Goal: Complete application form

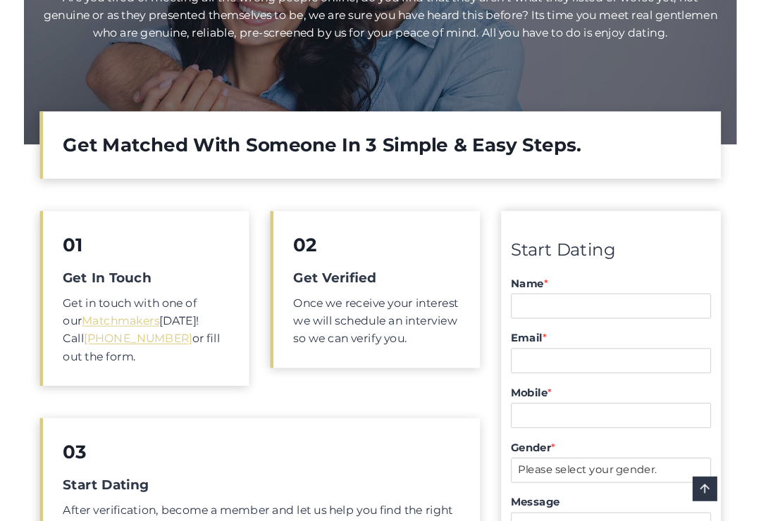
scroll to position [213, 0]
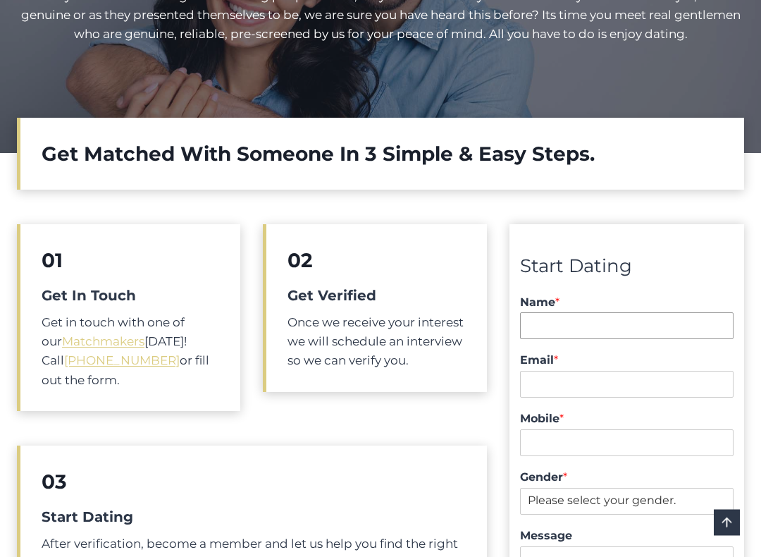
click at [546, 323] on input "Name *" at bounding box center [626, 326] width 213 height 27
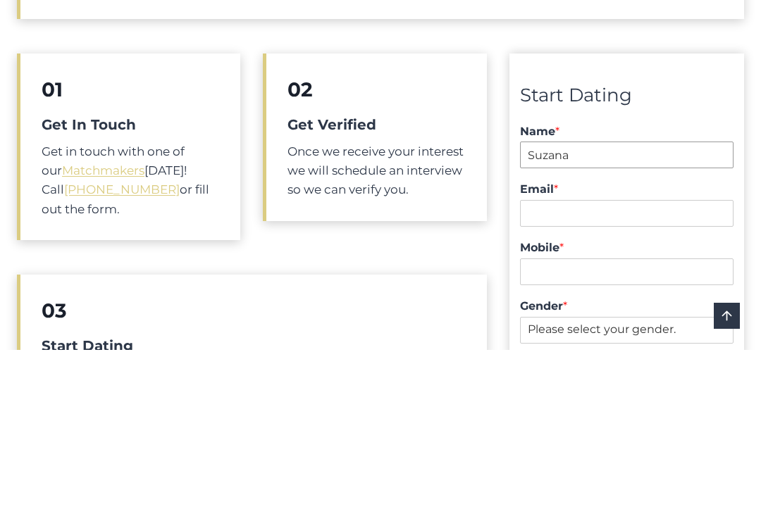
type input "Suzana"
click at [545, 371] on input "Email *" at bounding box center [626, 384] width 213 height 27
type input "[EMAIL_ADDRESS][DOMAIN_NAME]"
click at [547, 430] on input "Mobile *" at bounding box center [626, 443] width 213 height 27
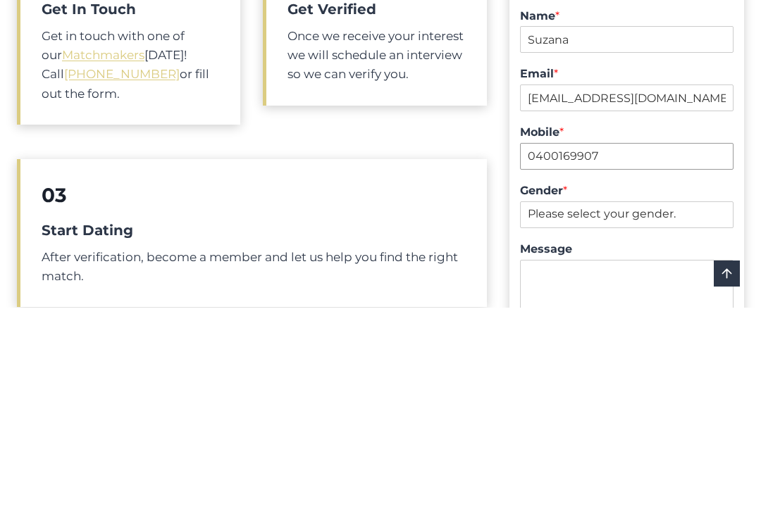
type input "0400169907"
click at [564, 415] on select "Please select your gender. Male Female" at bounding box center [626, 428] width 213 height 27
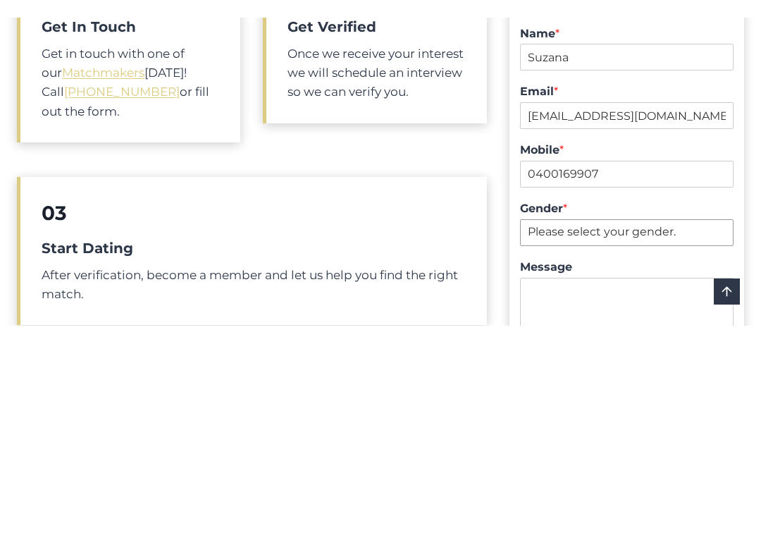
scroll to position [500, 0]
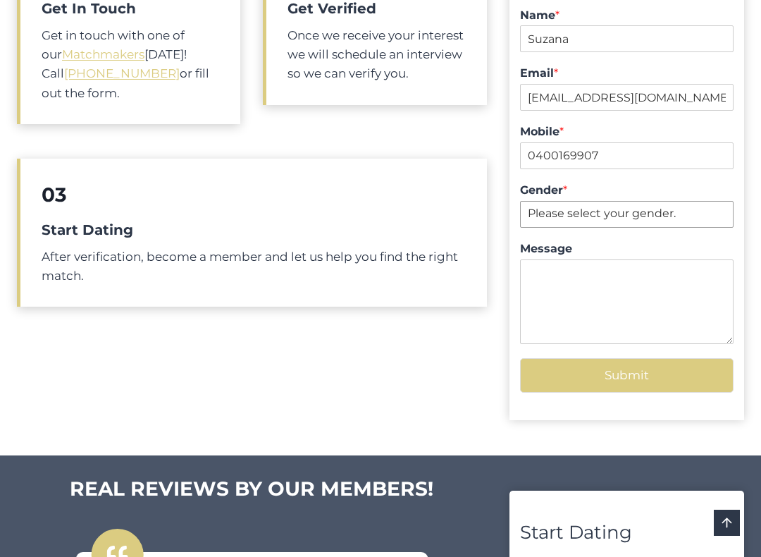
select select "Female"
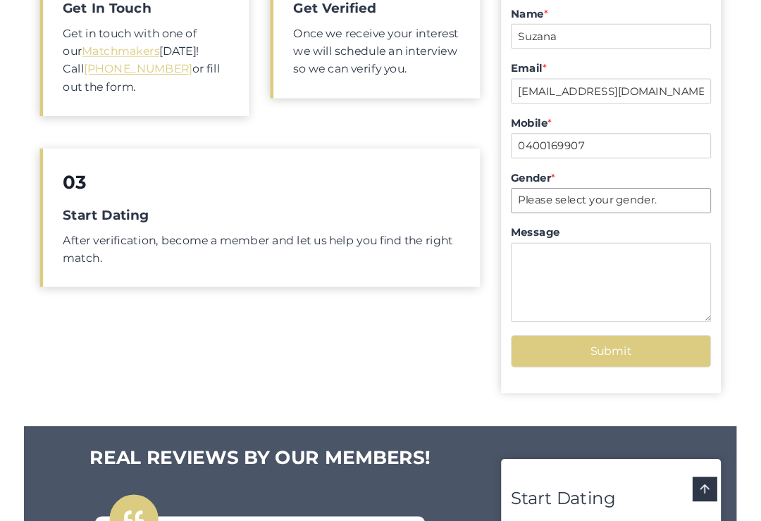
scroll to position [499, 0]
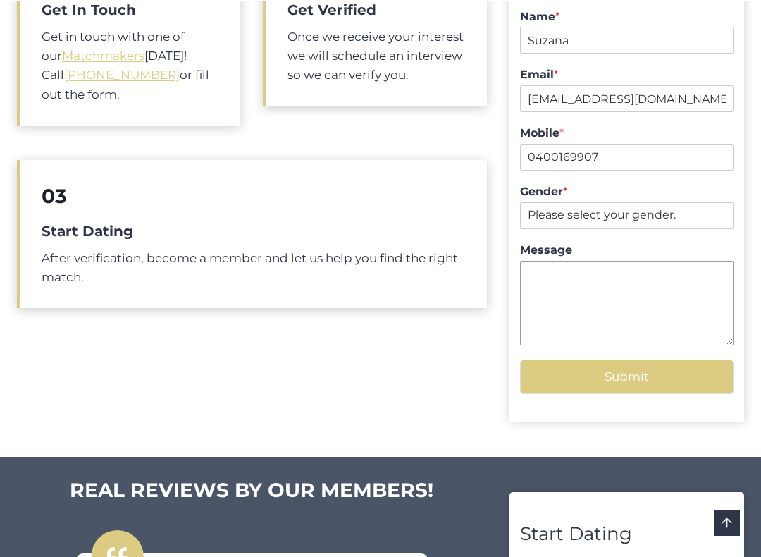
click at [542, 278] on textarea "Message" at bounding box center [626, 303] width 213 height 85
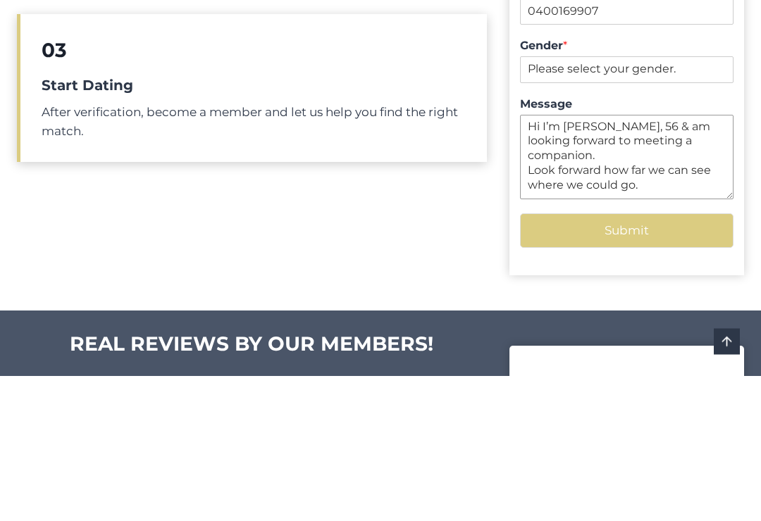
click at [600, 261] on textarea "Hi I’m Suzana, 56 & am looking forward to meeting a companion. Look forward how…" at bounding box center [626, 303] width 213 height 85
click at [552, 261] on textarea "Hi I’m Suzana, 56 & am looking forward to meeting a companion. Look forward to …" at bounding box center [626, 303] width 213 height 85
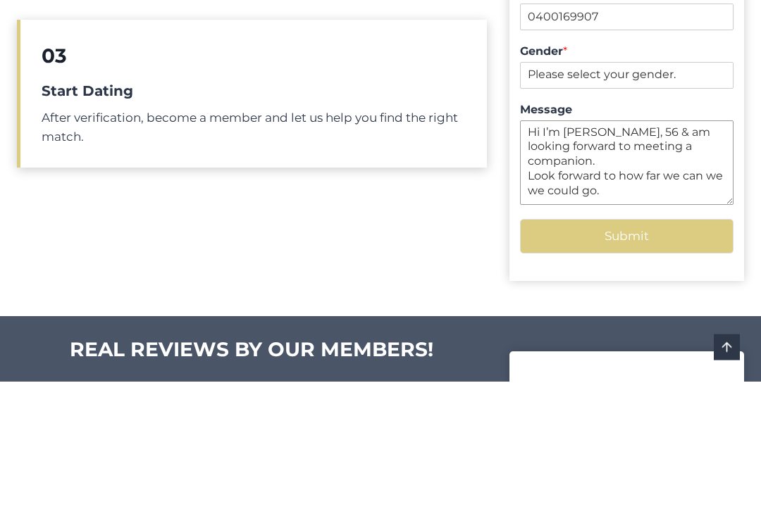
click at [543, 261] on textarea "Hi I’m Suzana, 56 & am looking forward to meeting a companion. Look forward to …" at bounding box center [626, 303] width 213 height 85
type textarea "Hi I’m Suzana, 56 & am looking forward to meeting a companion. Look forward to …"
click at [639, 359] on button "Submit" at bounding box center [626, 376] width 213 height 35
